Goal: Information Seeking & Learning: Find contact information

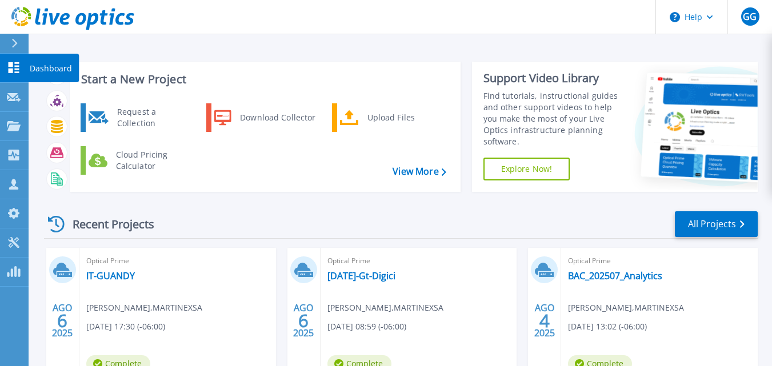
click at [15, 64] on icon at bounding box center [14, 67] width 14 height 11
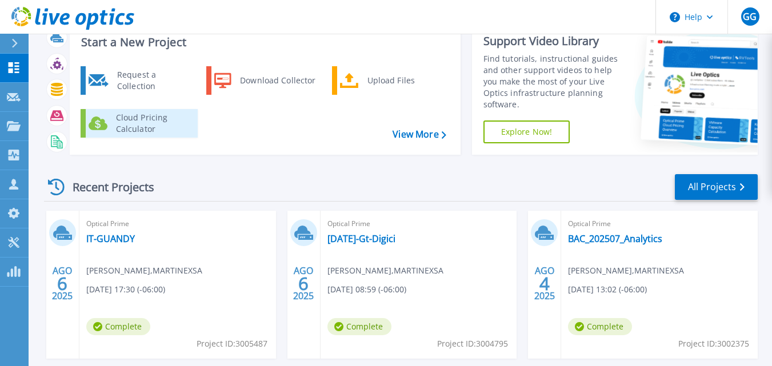
scroll to position [35, 0]
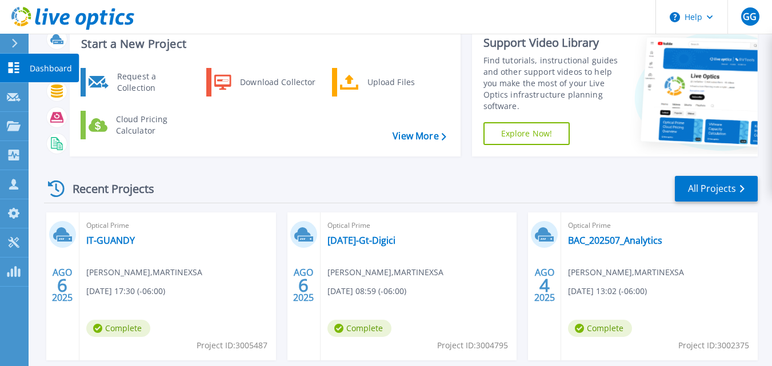
click at [10, 71] on icon at bounding box center [14, 67] width 11 height 11
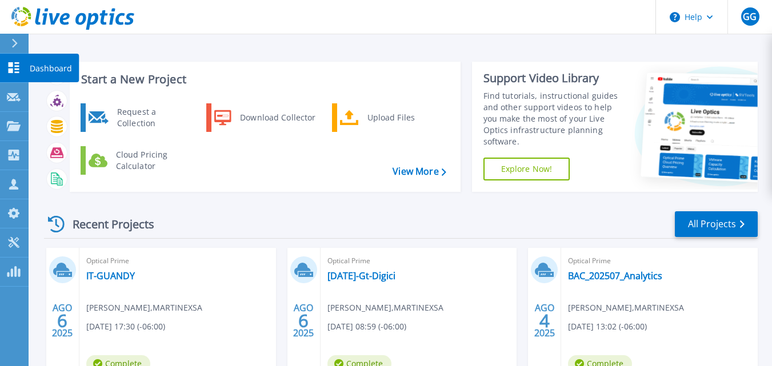
click at [19, 61] on link "Dashboard Dashboard" at bounding box center [14, 68] width 29 height 29
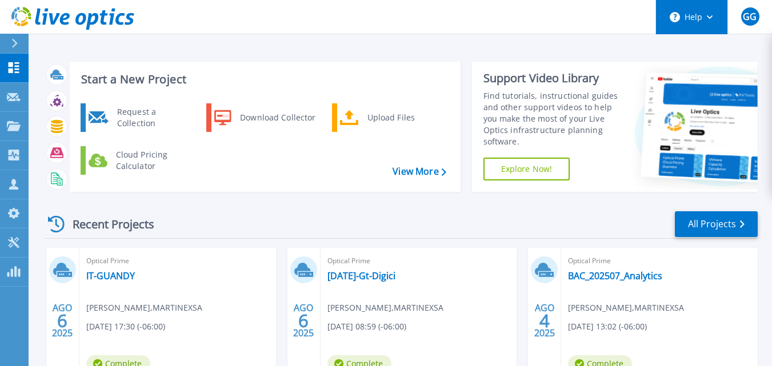
click at [703, 18] on button "Help" at bounding box center [691, 17] width 71 height 34
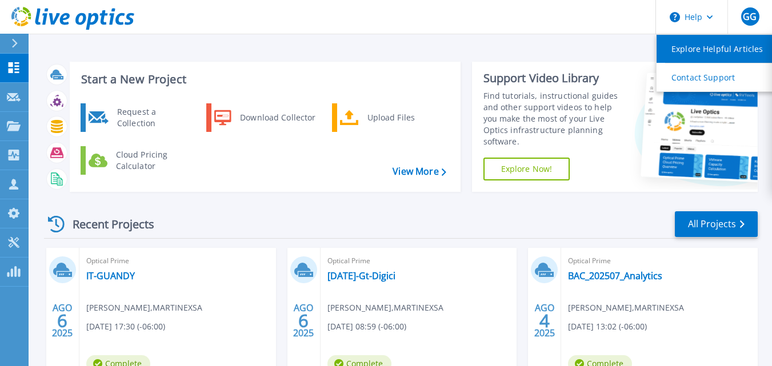
click at [694, 51] on link "Explore Helpful Articles" at bounding box center [720, 49] width 127 height 28
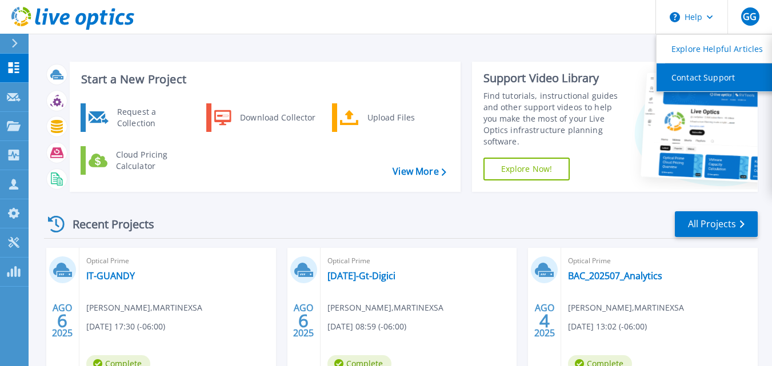
click at [687, 79] on link "Contact Support" at bounding box center [720, 77] width 127 height 28
